Goal: Navigation & Orientation: Find specific page/section

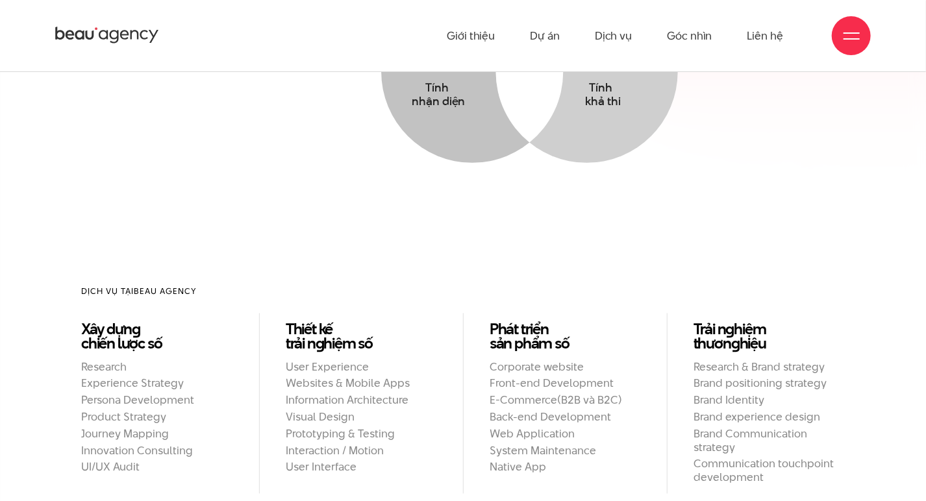
scroll to position [783, 0]
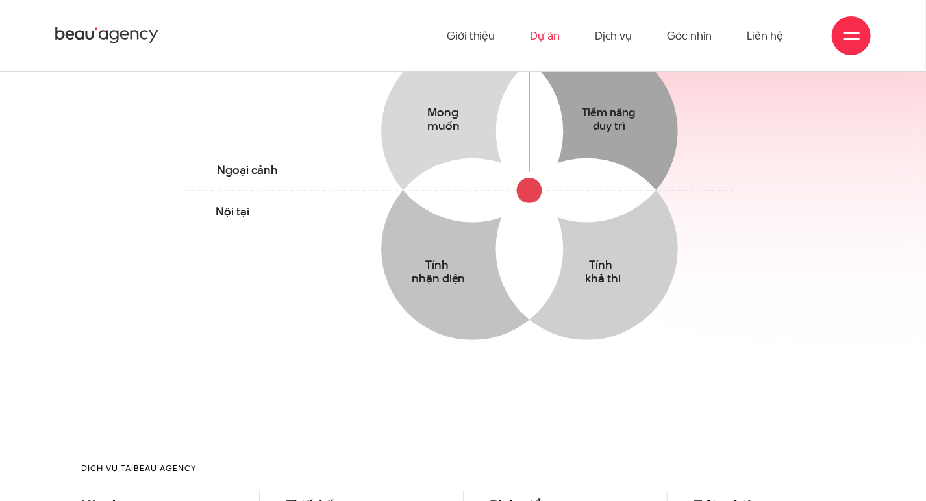
click at [555, 34] on link "Dự án" at bounding box center [545, 35] width 30 height 71
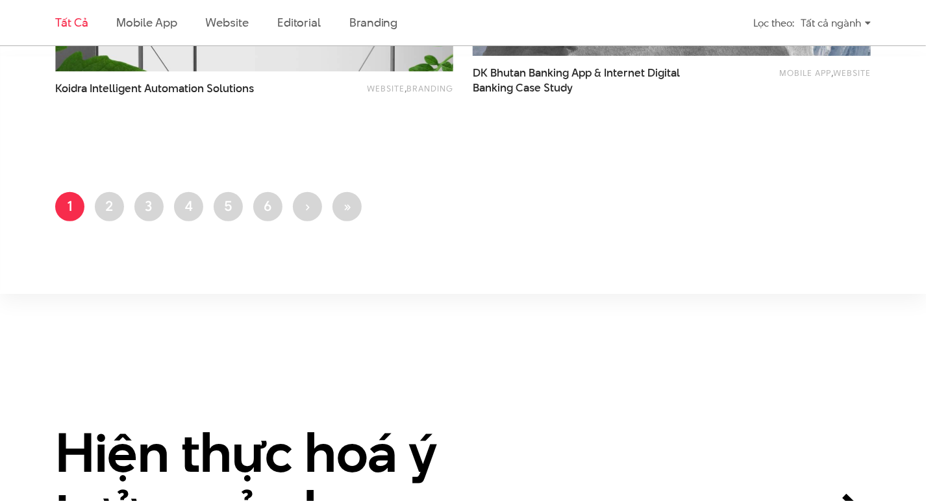
scroll to position [2403, 0]
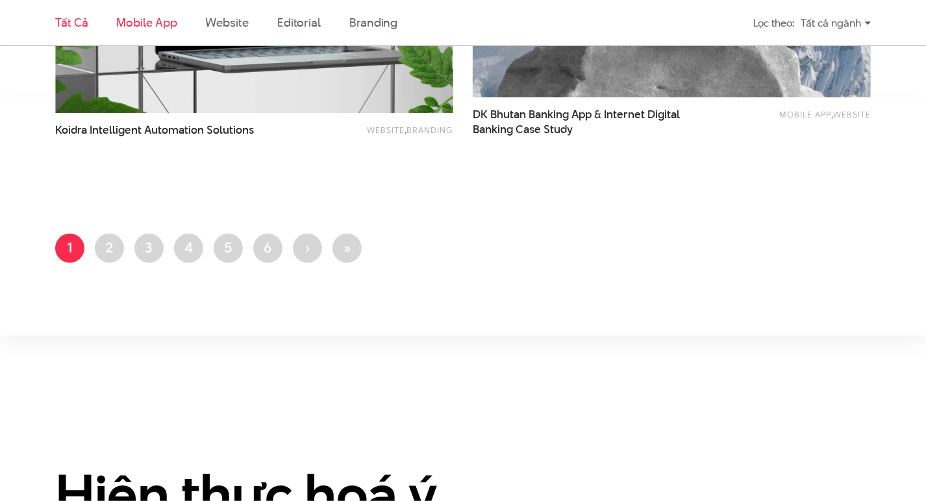
click at [142, 21] on link "Mobile app" at bounding box center [146, 22] width 60 height 16
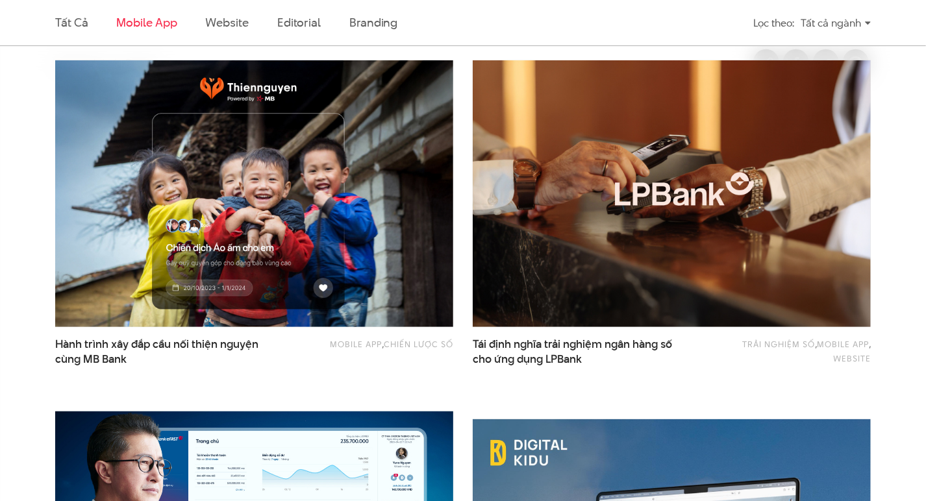
scroll to position [392, 0]
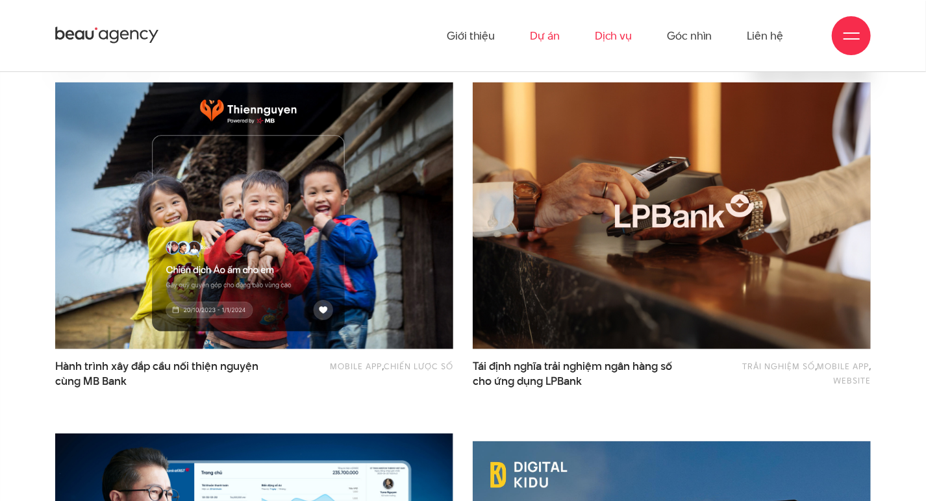
click at [629, 37] on link "Dịch vụ" at bounding box center [613, 35] width 37 height 71
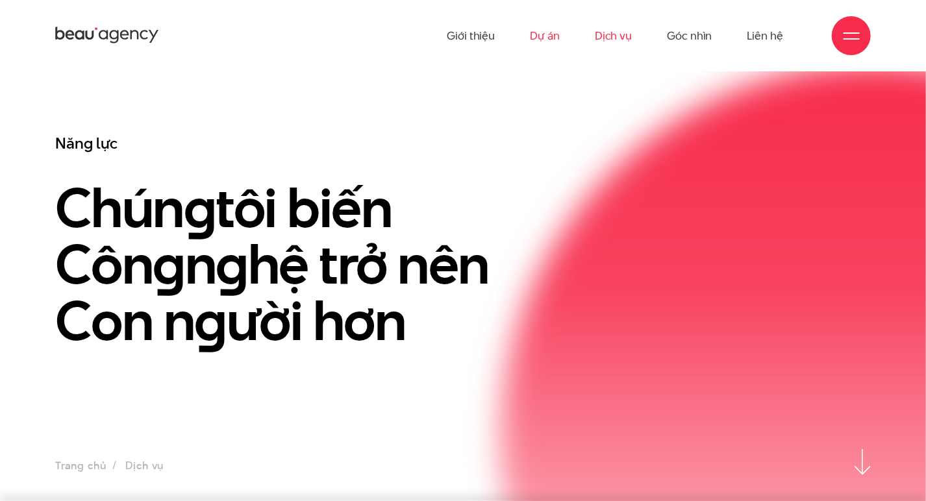
click at [539, 33] on link "Dự án" at bounding box center [545, 35] width 30 height 71
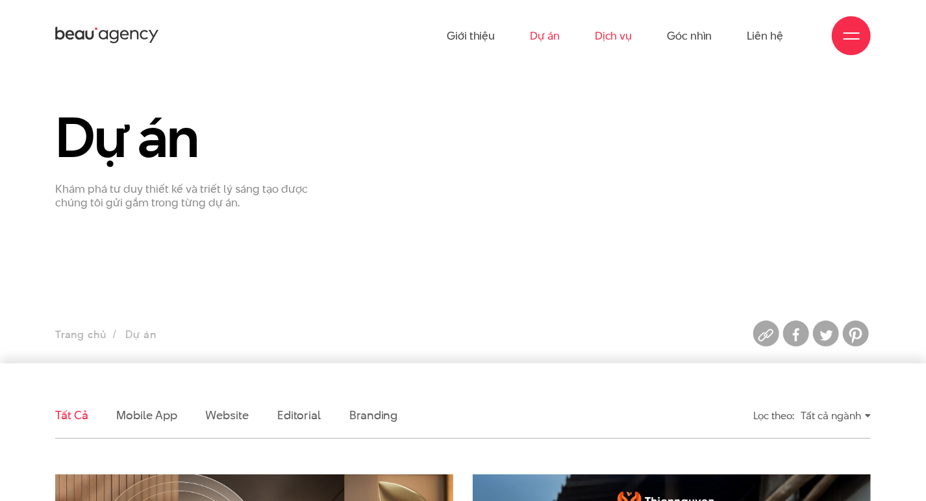
click at [625, 36] on link "Dịch vụ" at bounding box center [613, 35] width 37 height 71
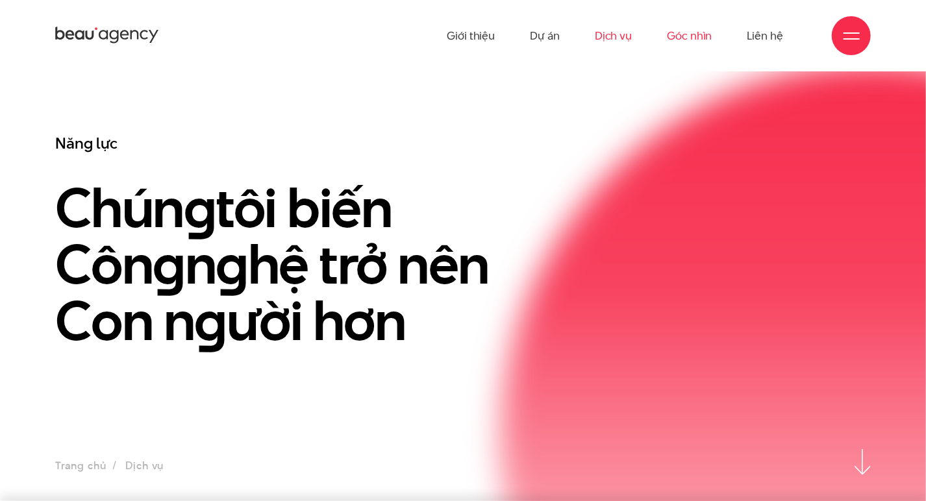
click at [699, 39] on link "Góc nhìn" at bounding box center [689, 35] width 45 height 71
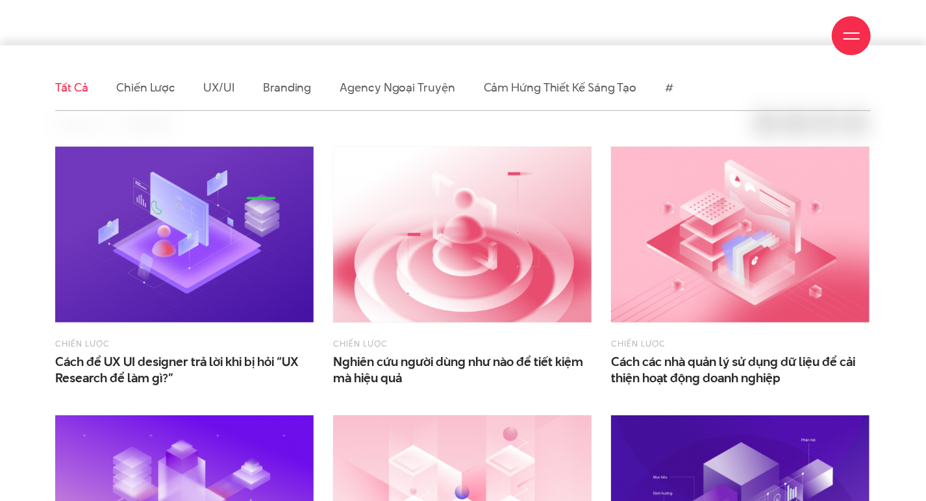
scroll to position [325, 0]
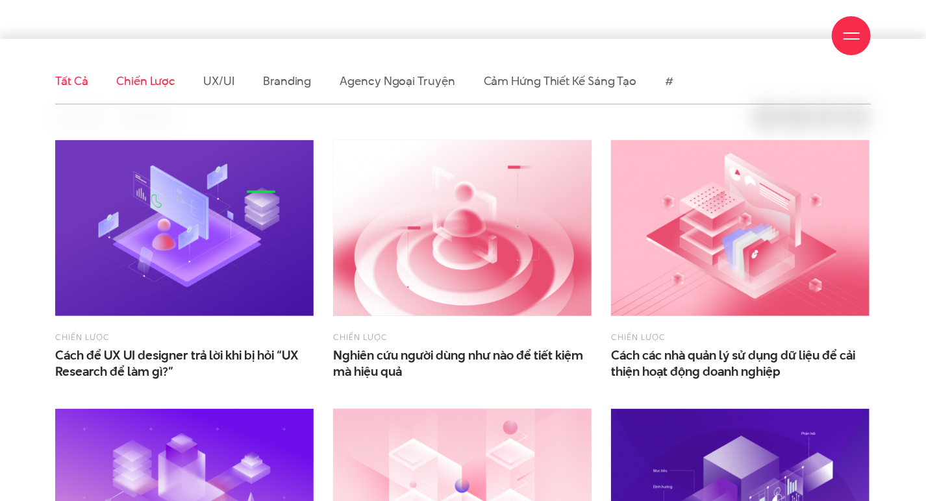
click at [155, 79] on link "Chiến lược" at bounding box center [145, 81] width 58 height 16
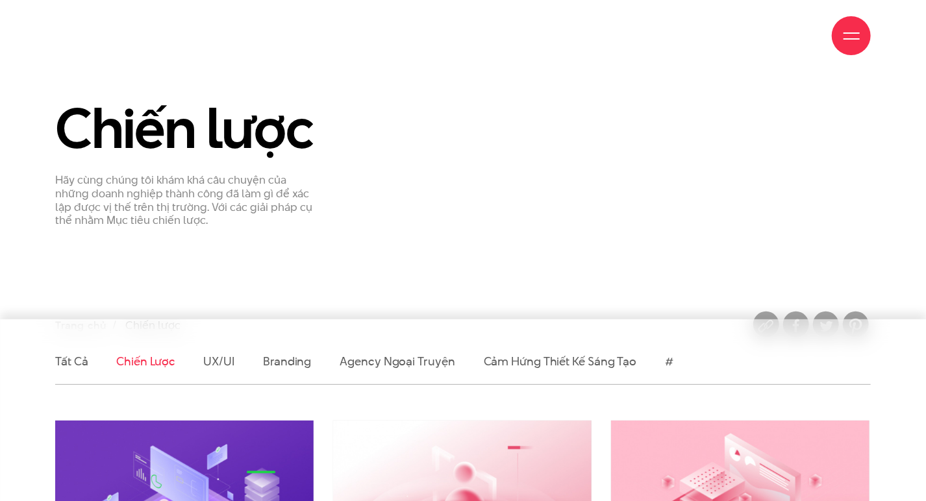
scroll to position [260, 0]
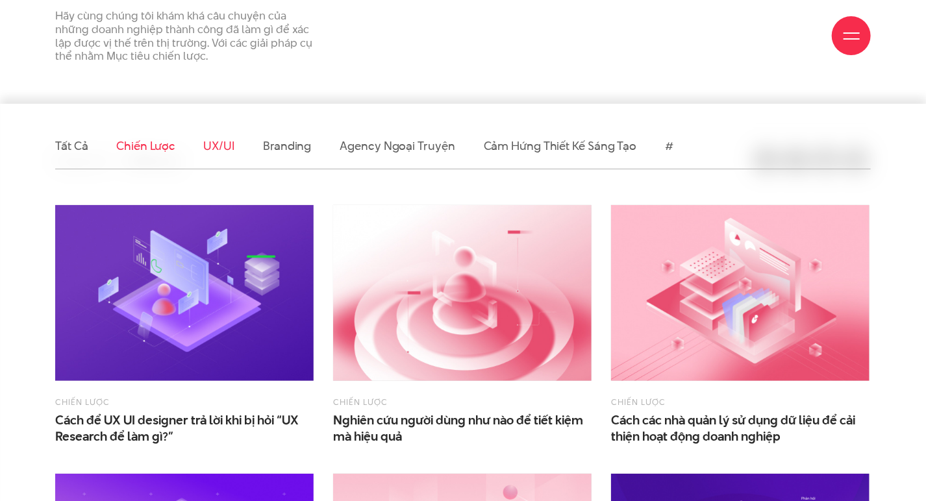
click at [212, 147] on link "UX/UI" at bounding box center [219, 146] width 31 height 16
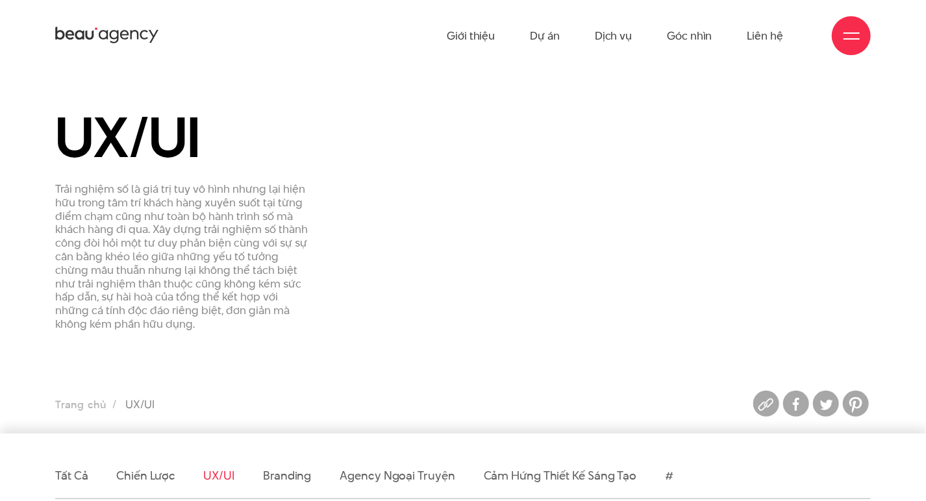
click at [872, 33] on div "Giới thiệu Dự án Dịch vụ Góc nhìn Liên hệ" at bounding box center [463, 35] width 926 height 71
click at [840, 42] on div at bounding box center [851, 35] width 39 height 39
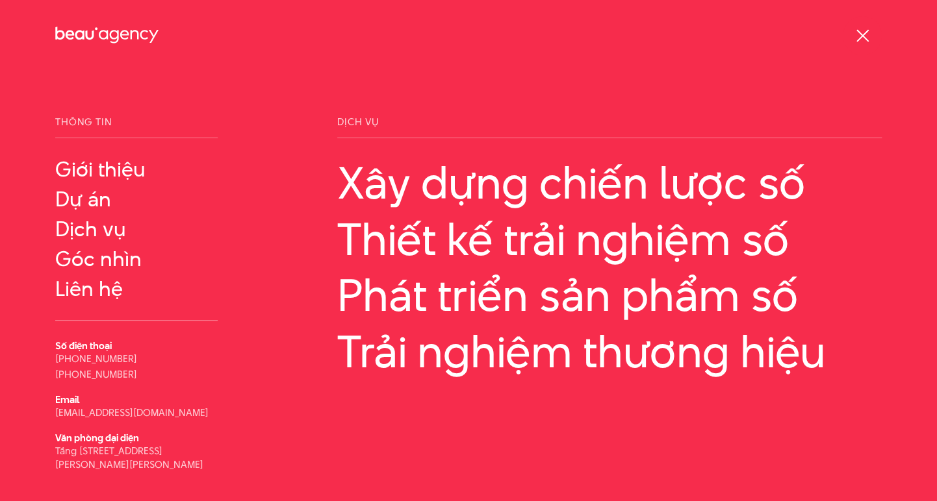
click at [868, 31] on div at bounding box center [862, 36] width 16 height 16
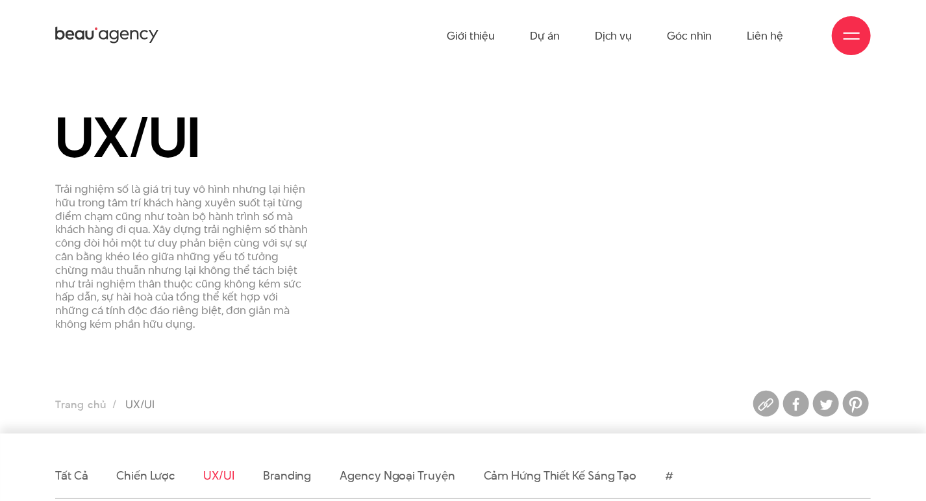
click at [852, 32] on span at bounding box center [852, 32] width 16 height 1
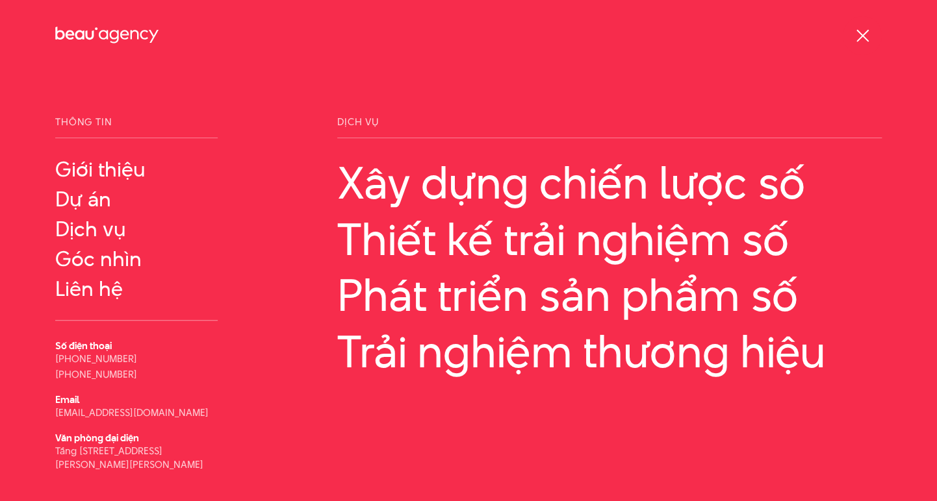
click at [852, 32] on div at bounding box center [861, 35] width 39 height 39
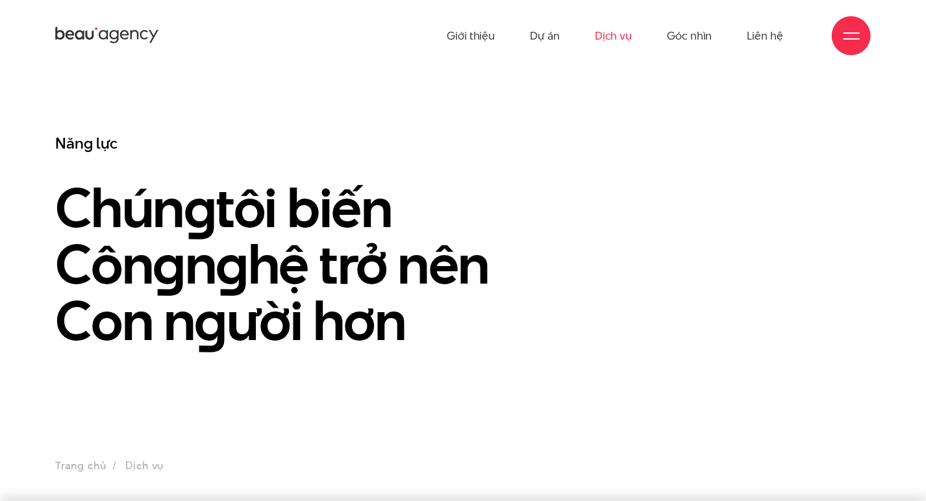
click at [108, 26] on icon at bounding box center [107, 35] width 104 height 20
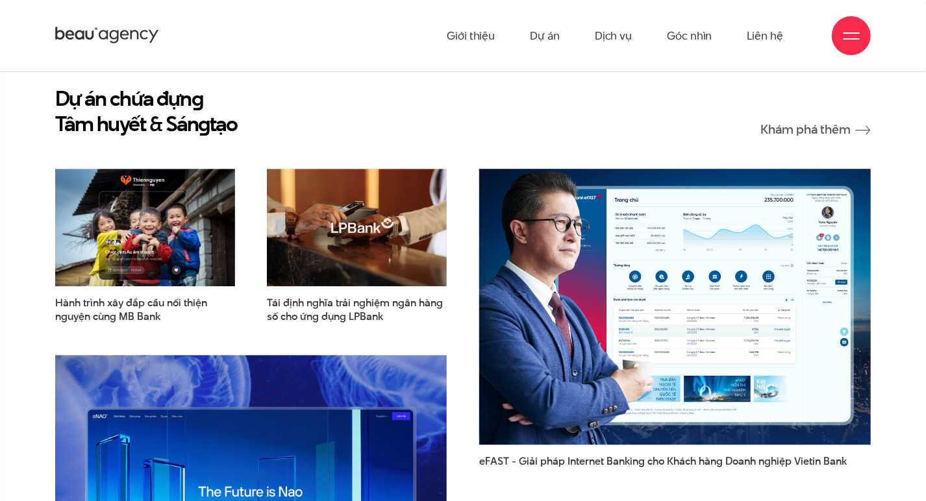
scroll to position [1497, 0]
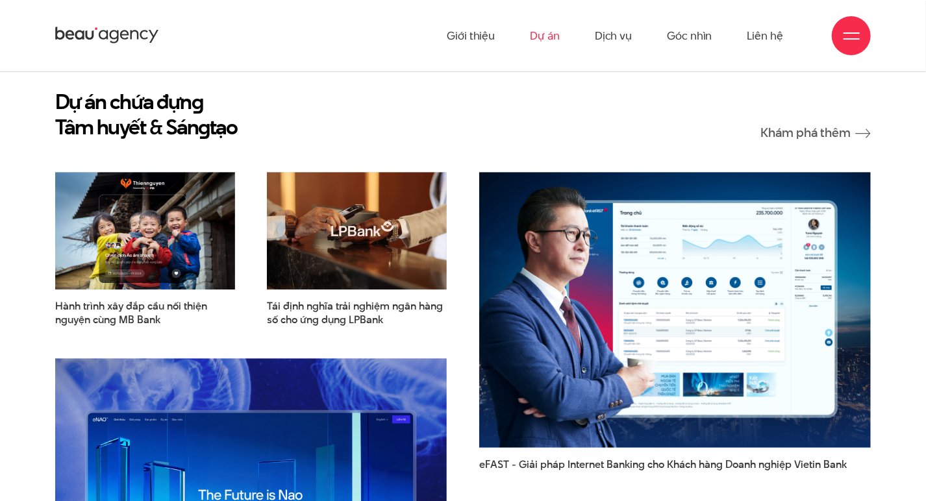
click at [543, 31] on link "Dự án" at bounding box center [545, 35] width 30 height 71
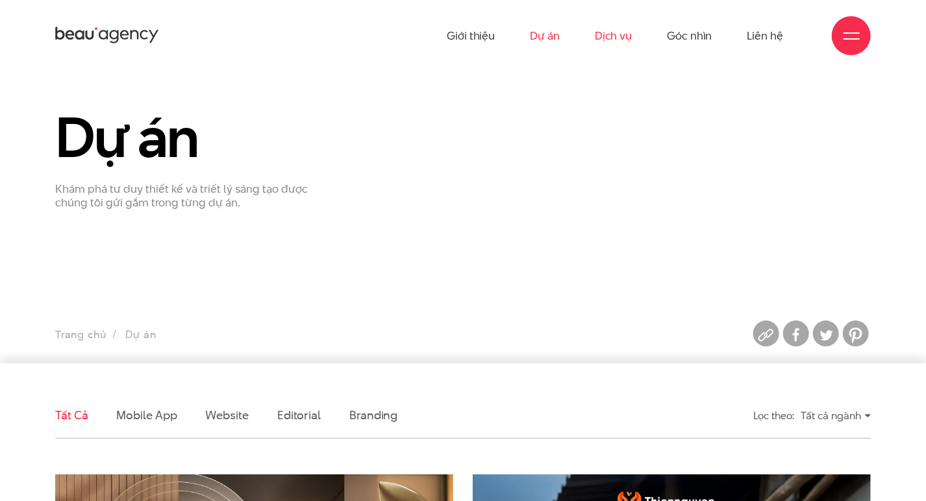
click at [611, 35] on link "Dịch vụ" at bounding box center [613, 35] width 37 height 71
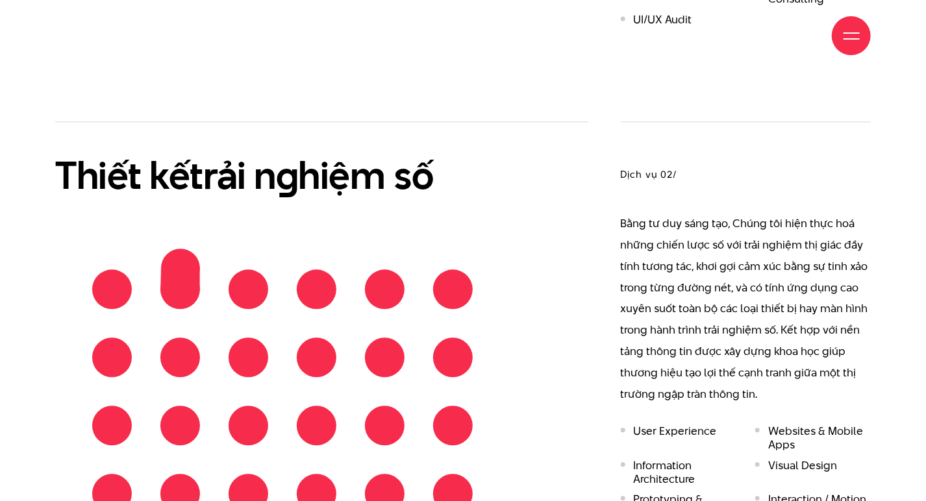
scroll to position [1299, 0]
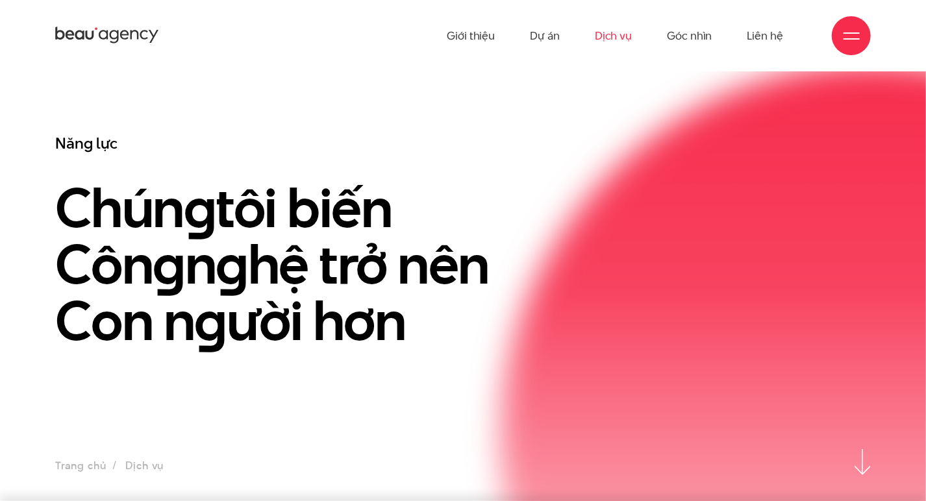
click at [140, 40] on icon at bounding box center [107, 35] width 104 height 20
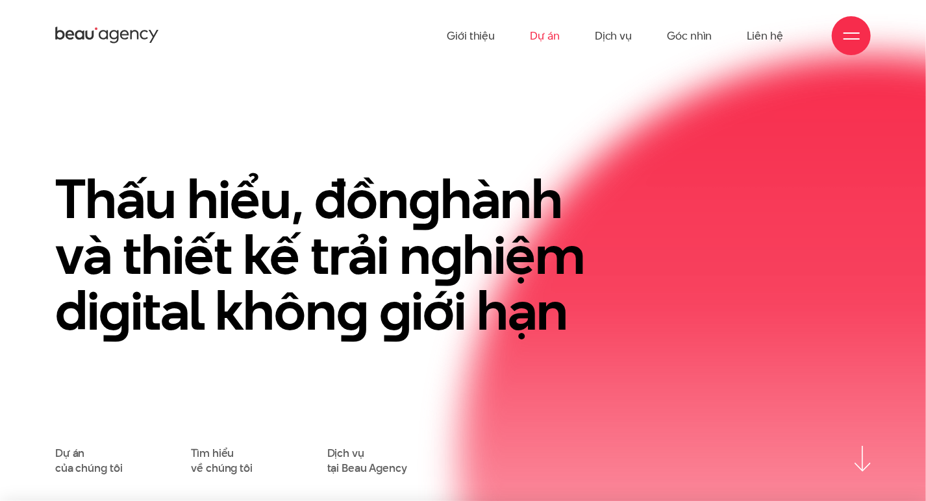
click at [552, 36] on link "Dự án" at bounding box center [545, 35] width 30 height 71
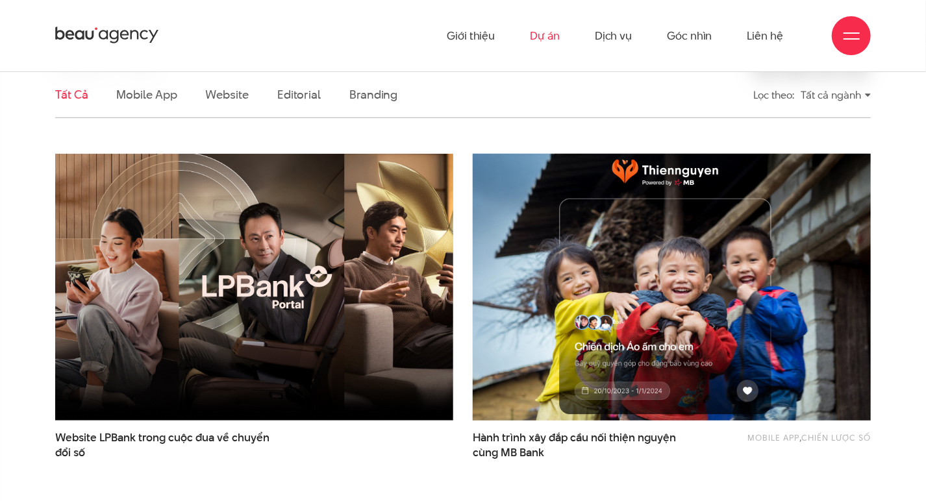
scroll to position [65, 0]
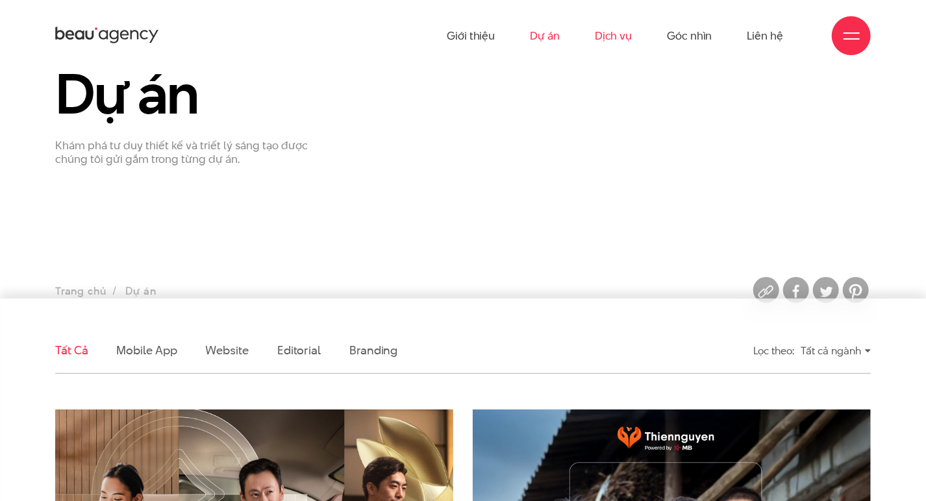
click at [622, 35] on link "Dịch vụ" at bounding box center [613, 35] width 37 height 71
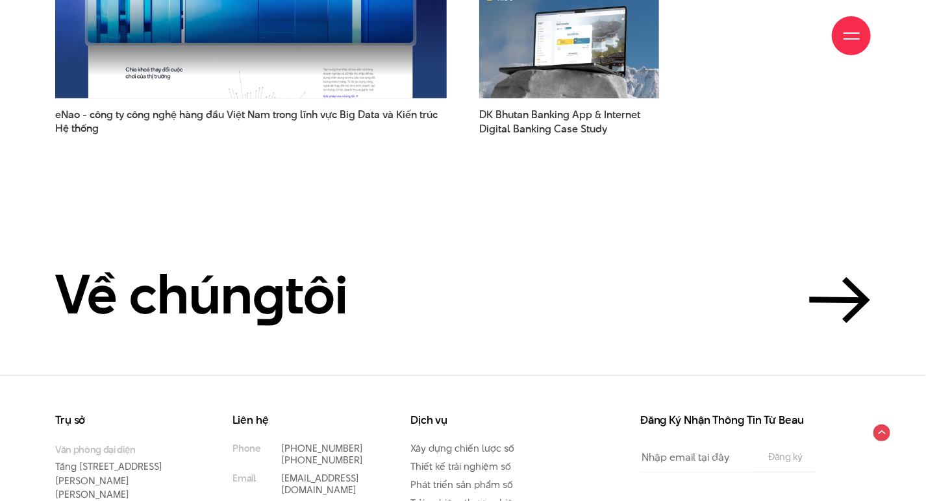
scroll to position [3146, 0]
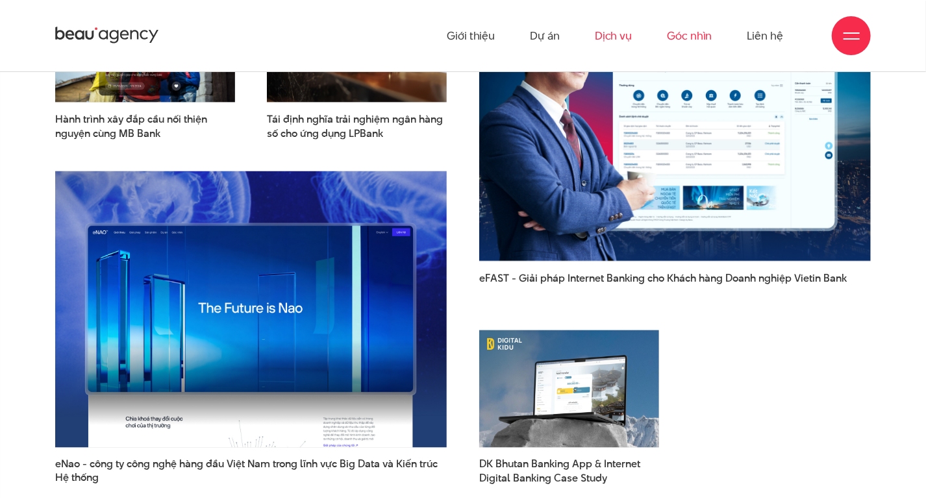
click at [681, 45] on link "Góc nhìn" at bounding box center [689, 35] width 45 height 71
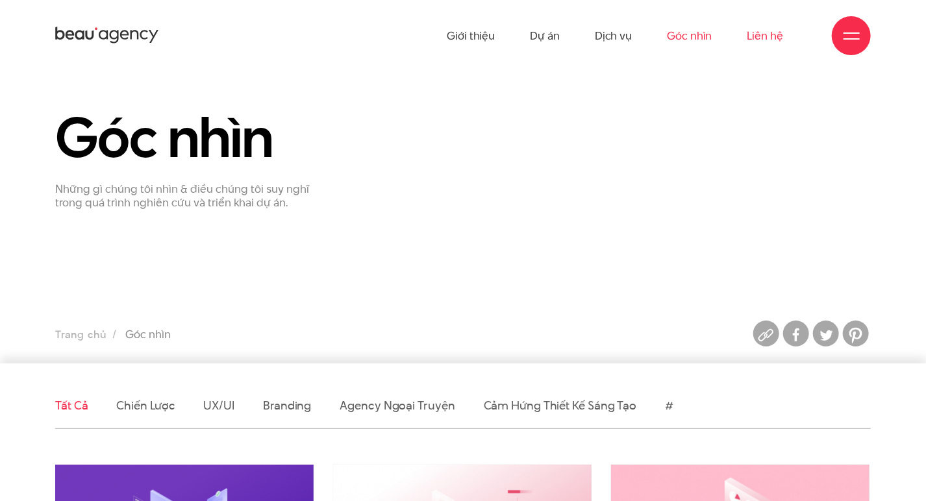
click at [770, 37] on link "Liên hệ" at bounding box center [766, 35] width 36 height 71
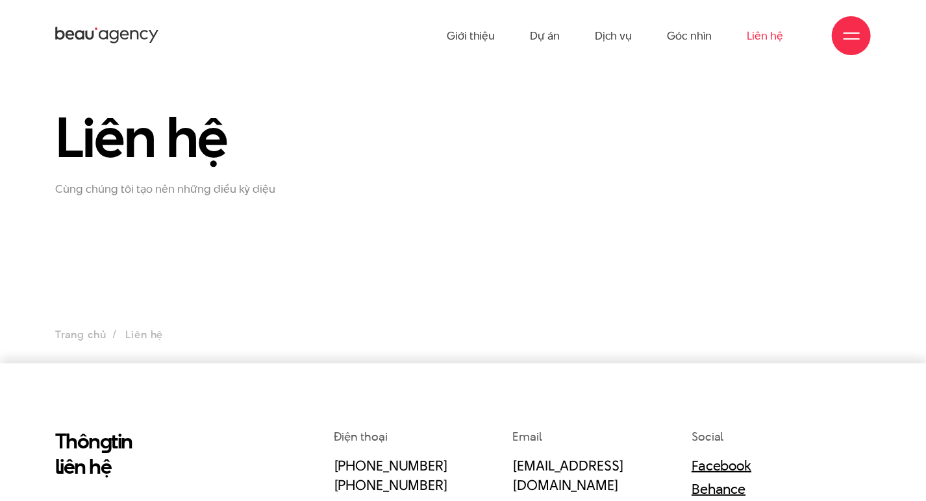
click at [848, 38] on span at bounding box center [852, 38] width 16 height 1
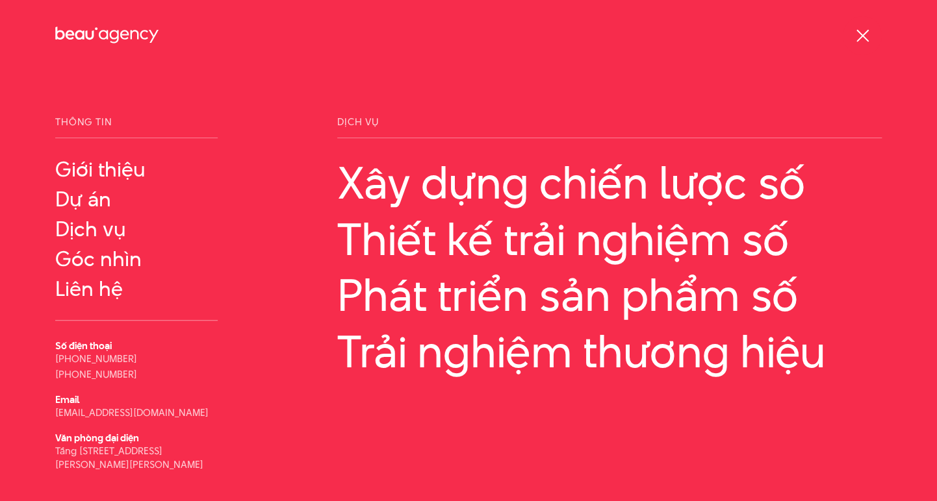
click at [861, 39] on div at bounding box center [862, 36] width 16 height 16
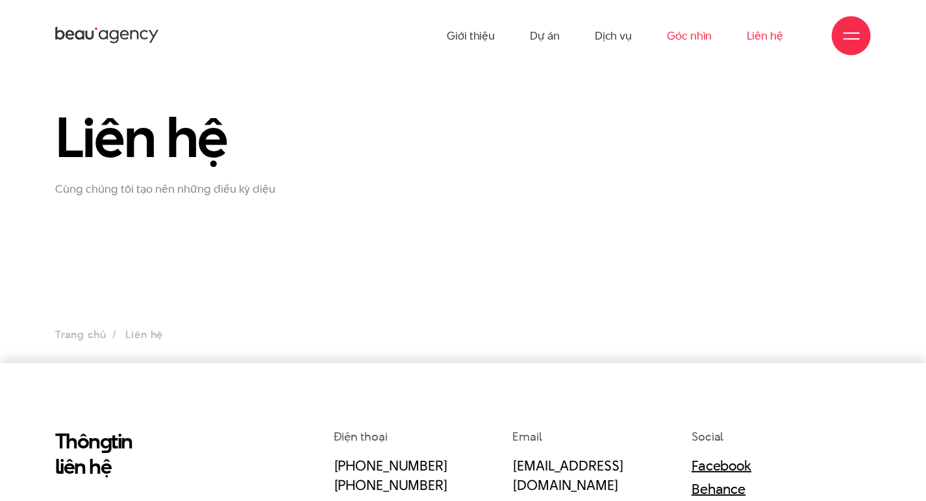
click at [687, 40] on link "Góc nhìn" at bounding box center [689, 35] width 45 height 71
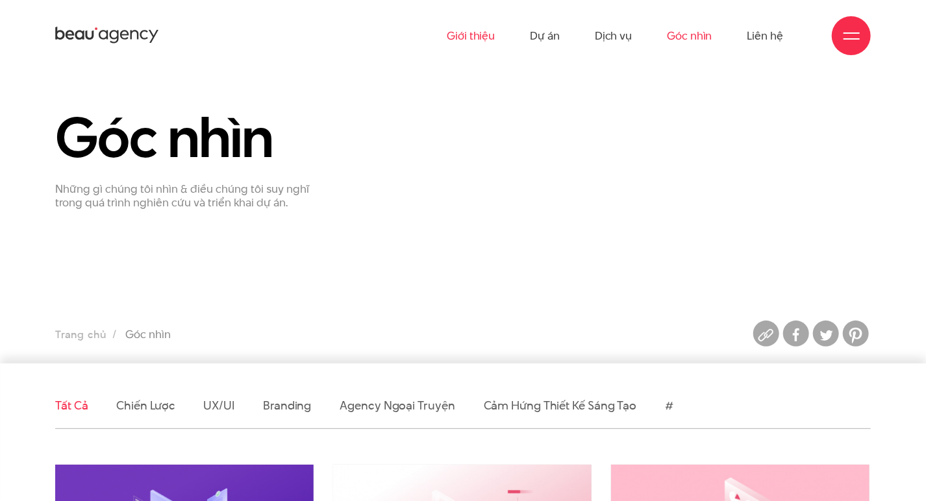
click at [472, 36] on link "Giới thiệu" at bounding box center [471, 35] width 48 height 71
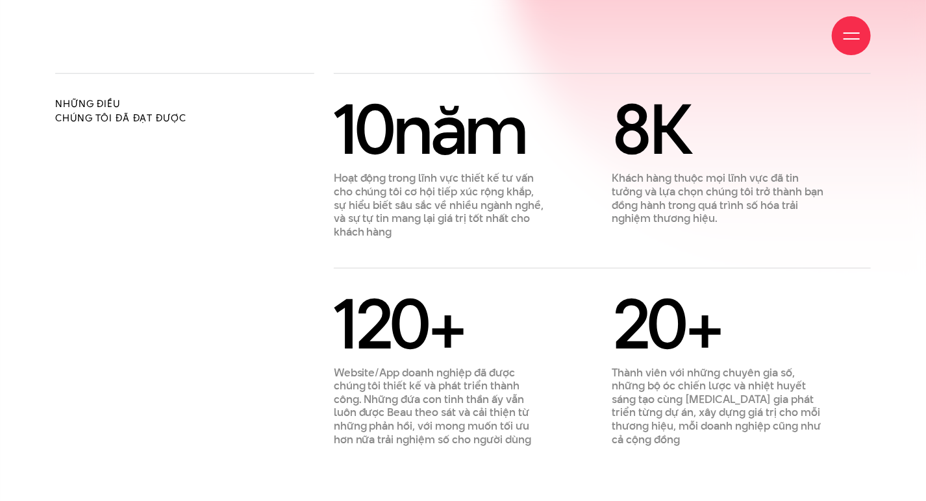
scroll to position [779, 0]
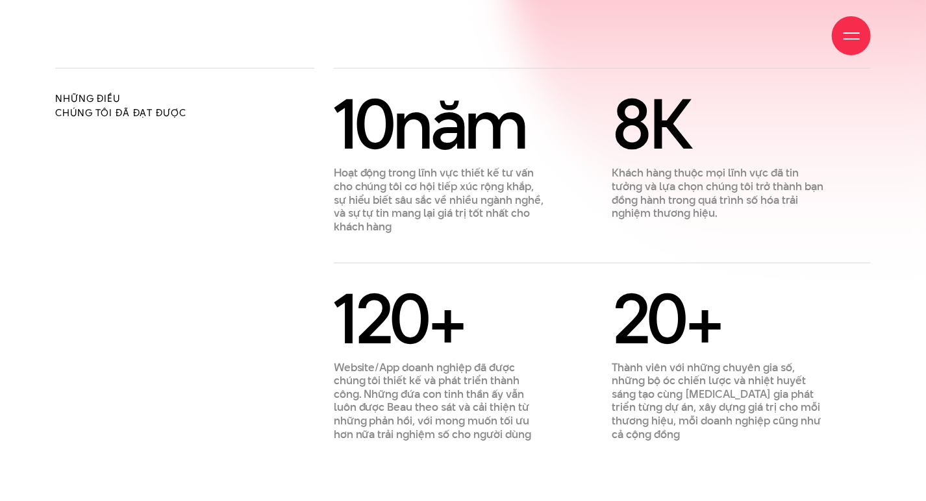
click at [868, 250] on div "[DATE] Hoạt động trong lĩnh vực thiết kế tư vấn cho chúng tôi cơ hội tiếp xúc r…" at bounding box center [602, 267] width 537 height 351
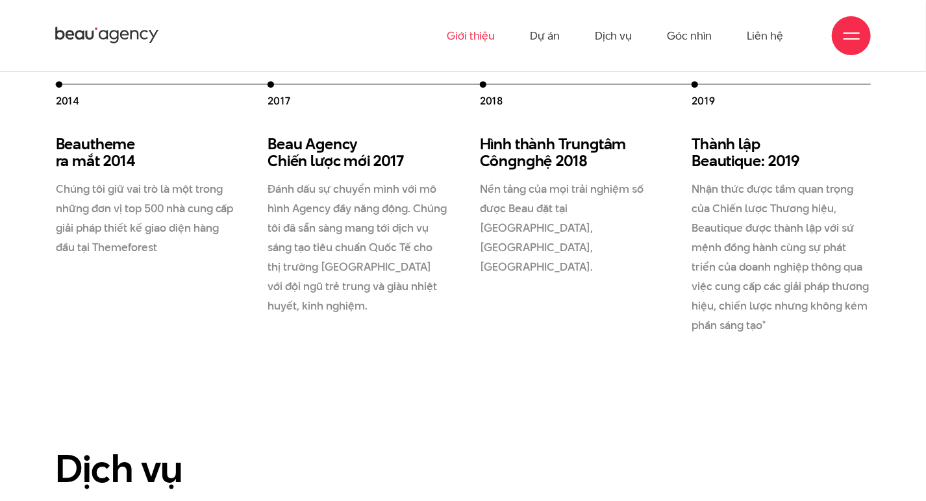
scroll to position [1819, 0]
